Goal: Task Accomplishment & Management: Manage account settings

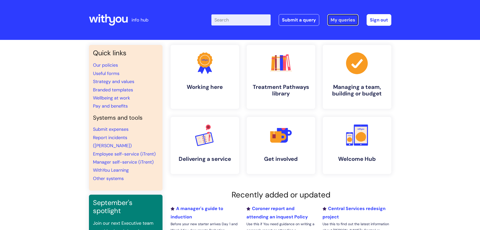
click at [335, 20] on link "My queries" at bounding box center [342, 20] width 31 height 12
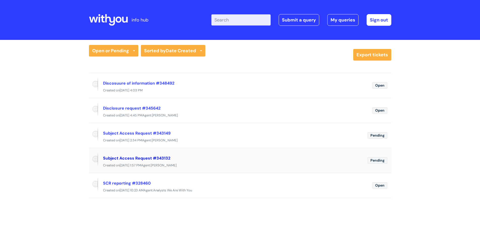
click at [142, 157] on link "Subject Access Request #343132" at bounding box center [136, 157] width 67 height 5
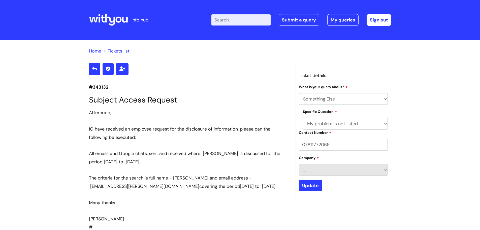
select select "Something Else"
select select "My problem is not listed"
click at [342, 17] on link "My queries" at bounding box center [342, 20] width 31 height 12
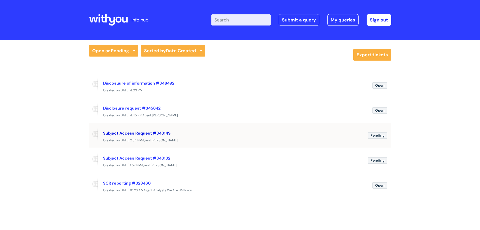
click at [151, 131] on link "Subject Access Request #343149" at bounding box center [137, 132] width 68 height 5
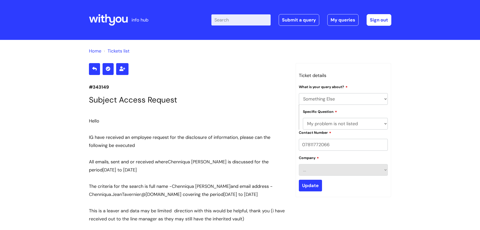
select select "Something Else"
select select "My problem is not listed"
drag, startPoint x: 112, startPoint y: 86, endPoint x: 85, endPoint y: 86, distance: 26.2
copy p "#343149"
